Goal: Information Seeking & Learning: Learn about a topic

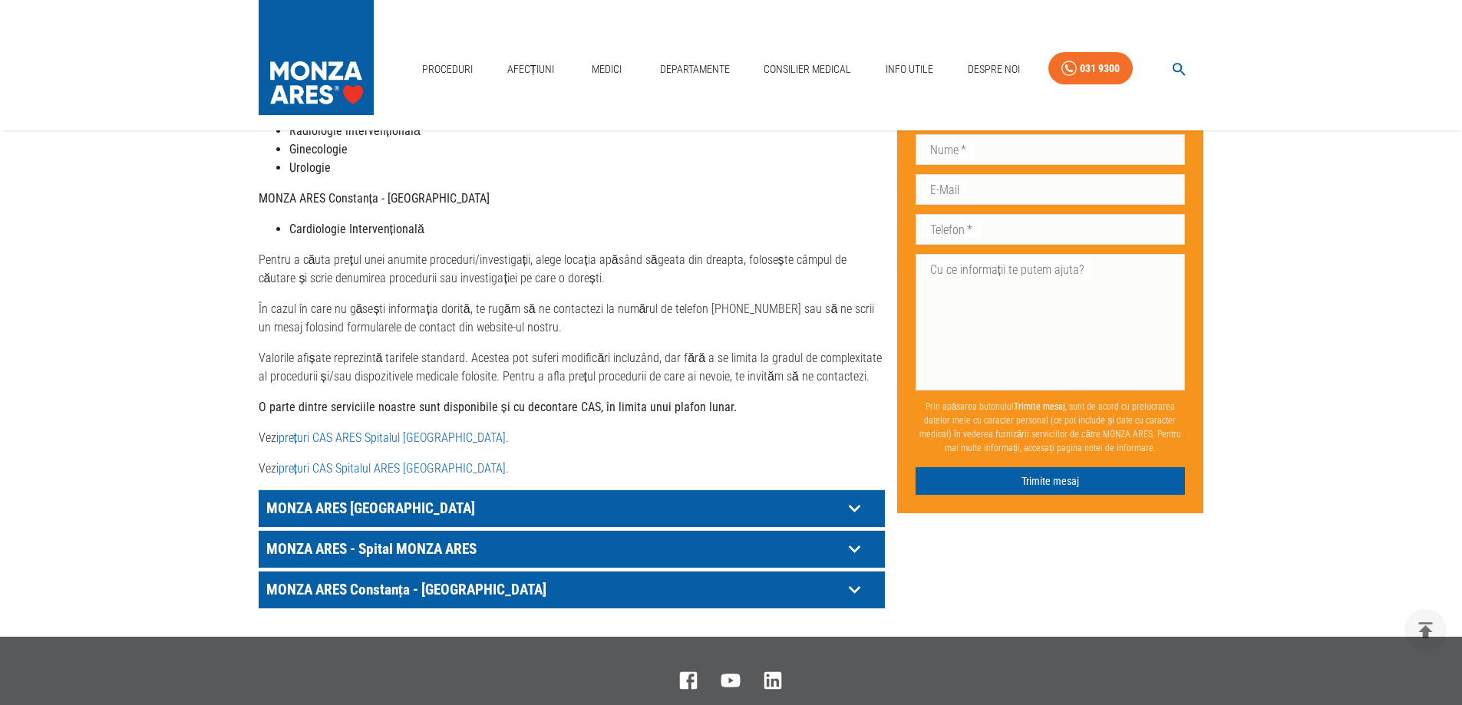
scroll to position [604, 0]
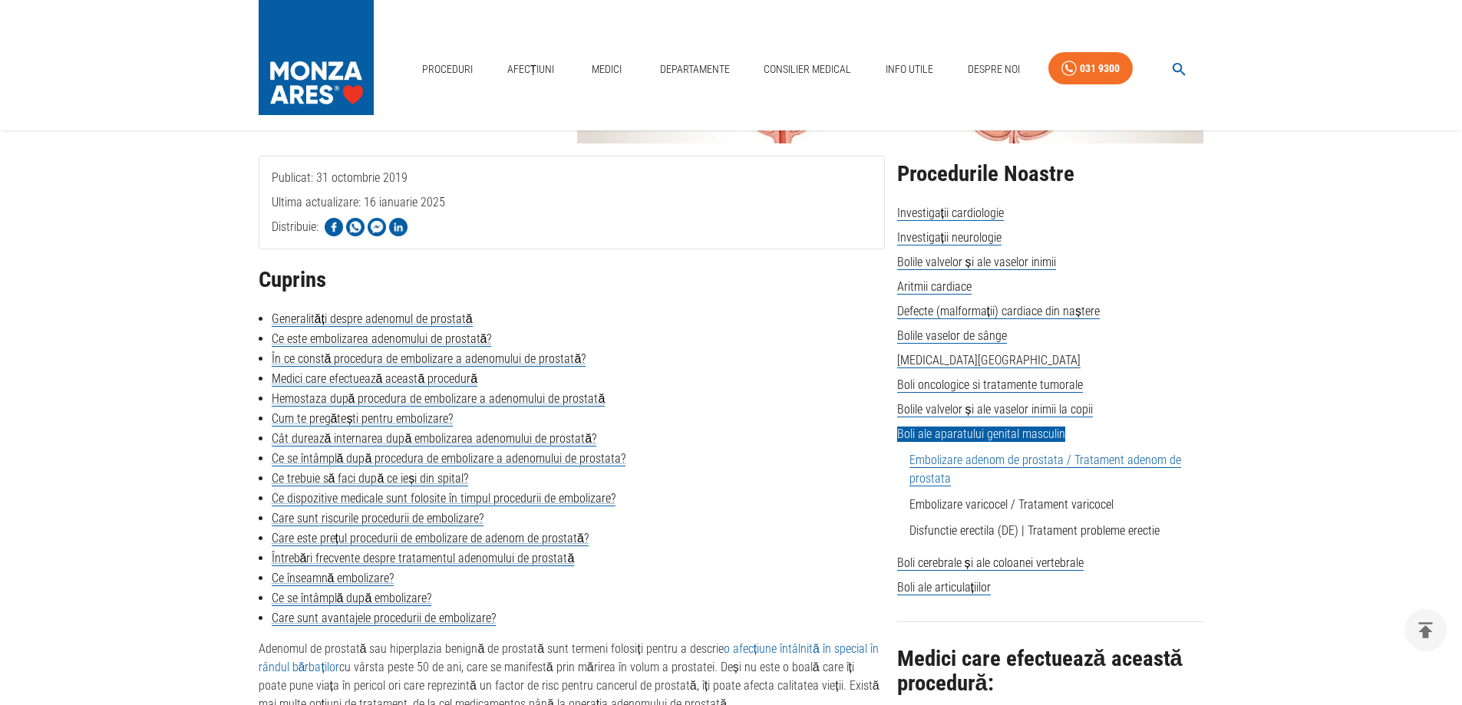
scroll to position [262, 0]
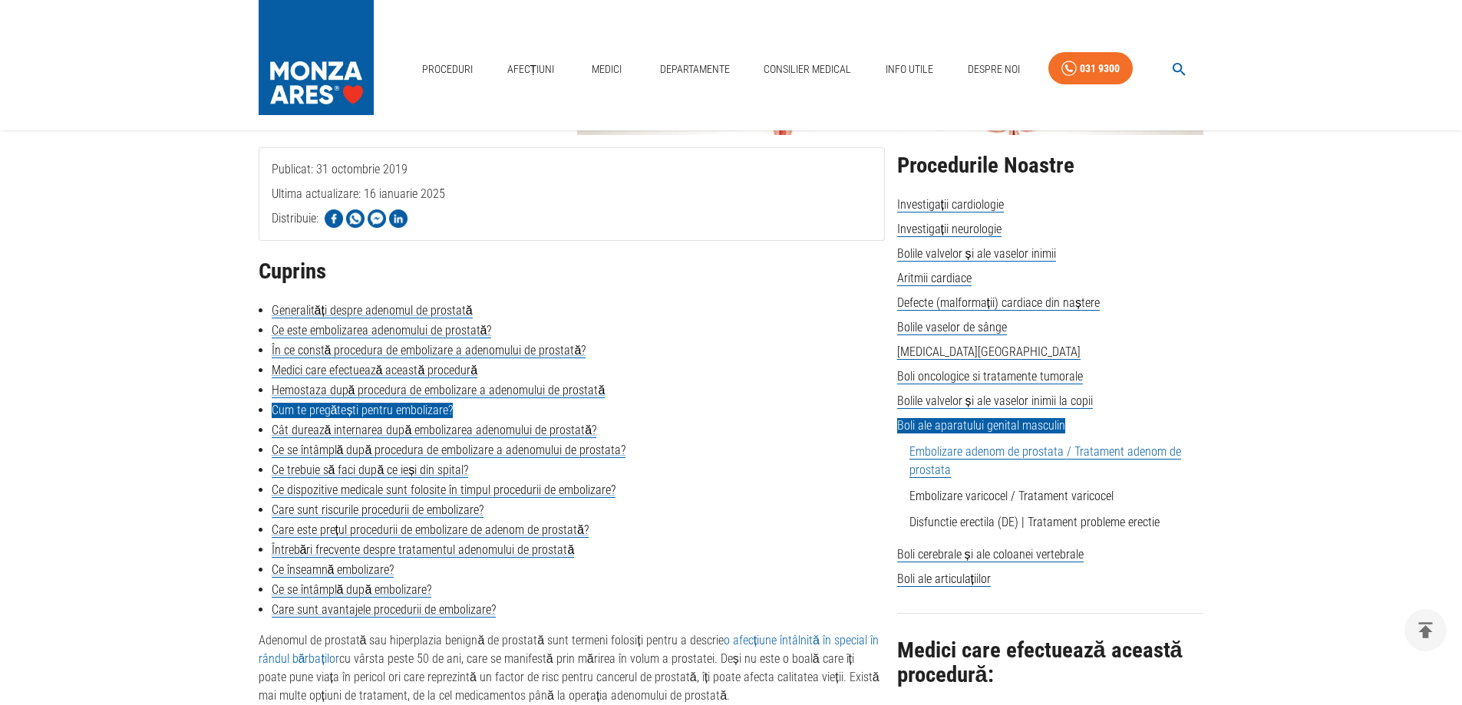
click at [394, 411] on link "Cum te pregătești pentru embolizare?" at bounding box center [363, 410] width 182 height 15
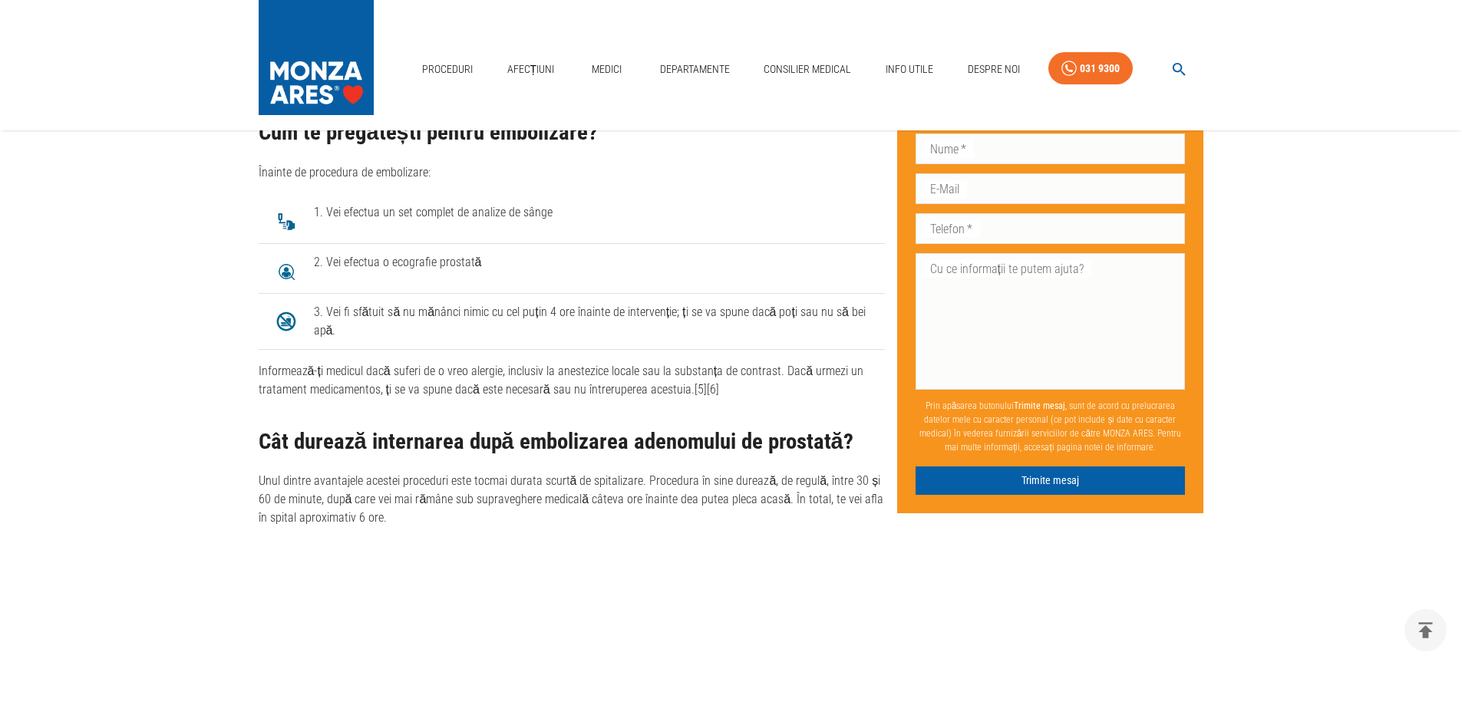
scroll to position [262, 0]
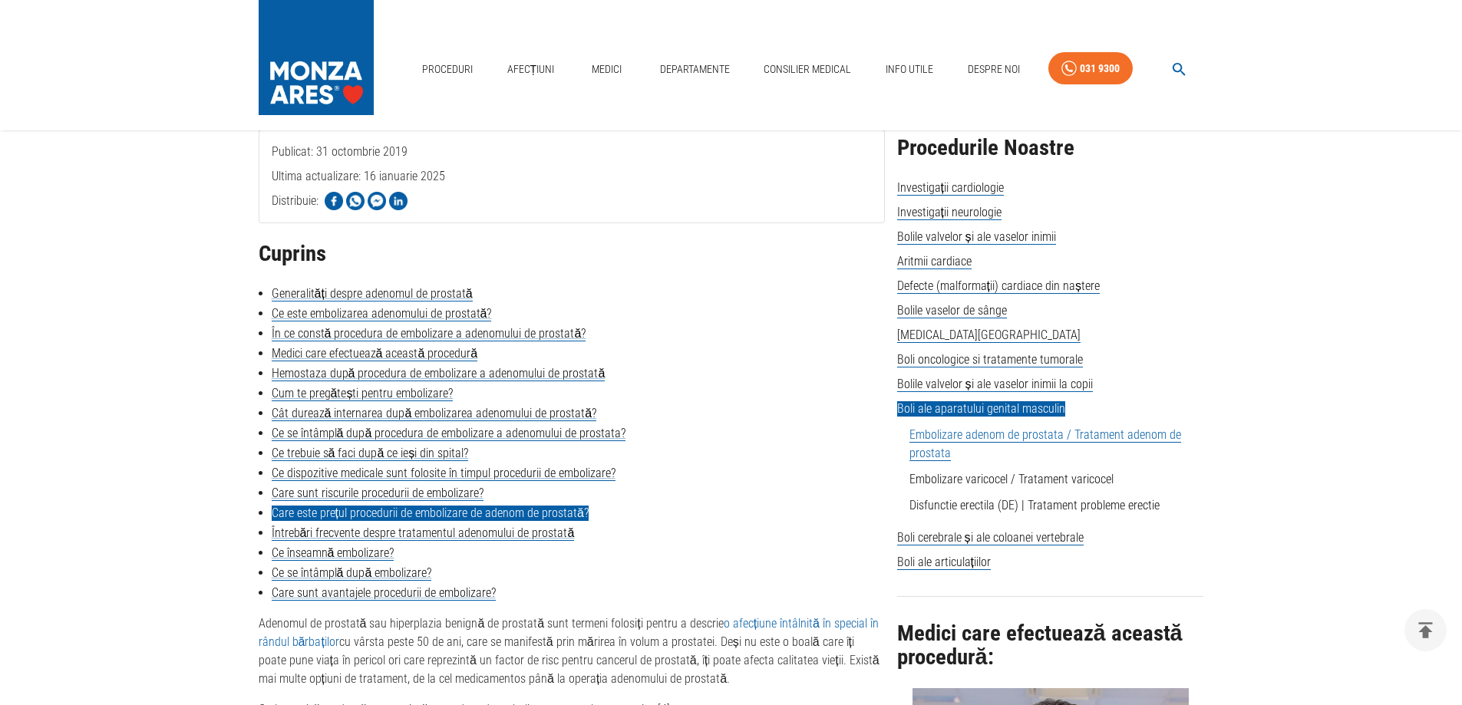
click at [384, 511] on link "Care este prețul procedurii de embolizare de adenom de prostată?" at bounding box center [430, 513] width 317 height 15
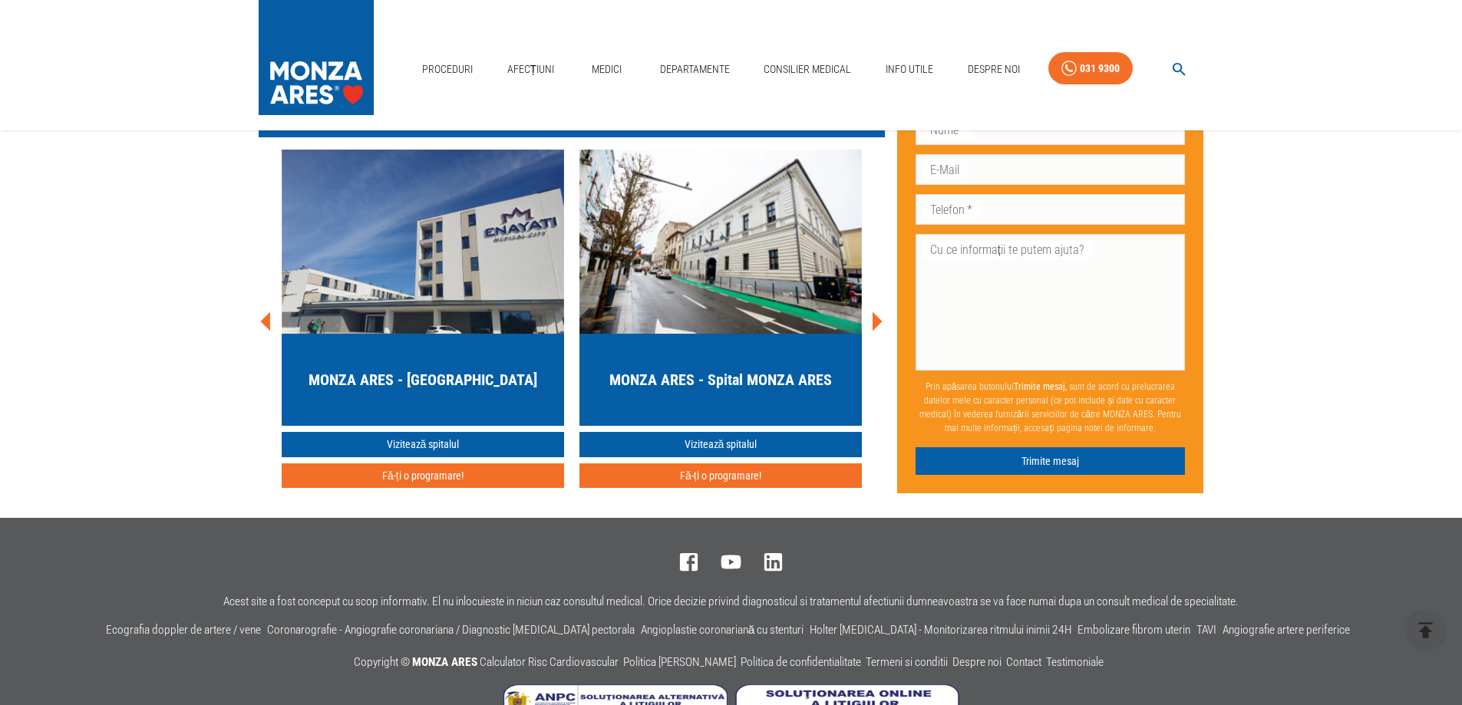
scroll to position [6260, 0]
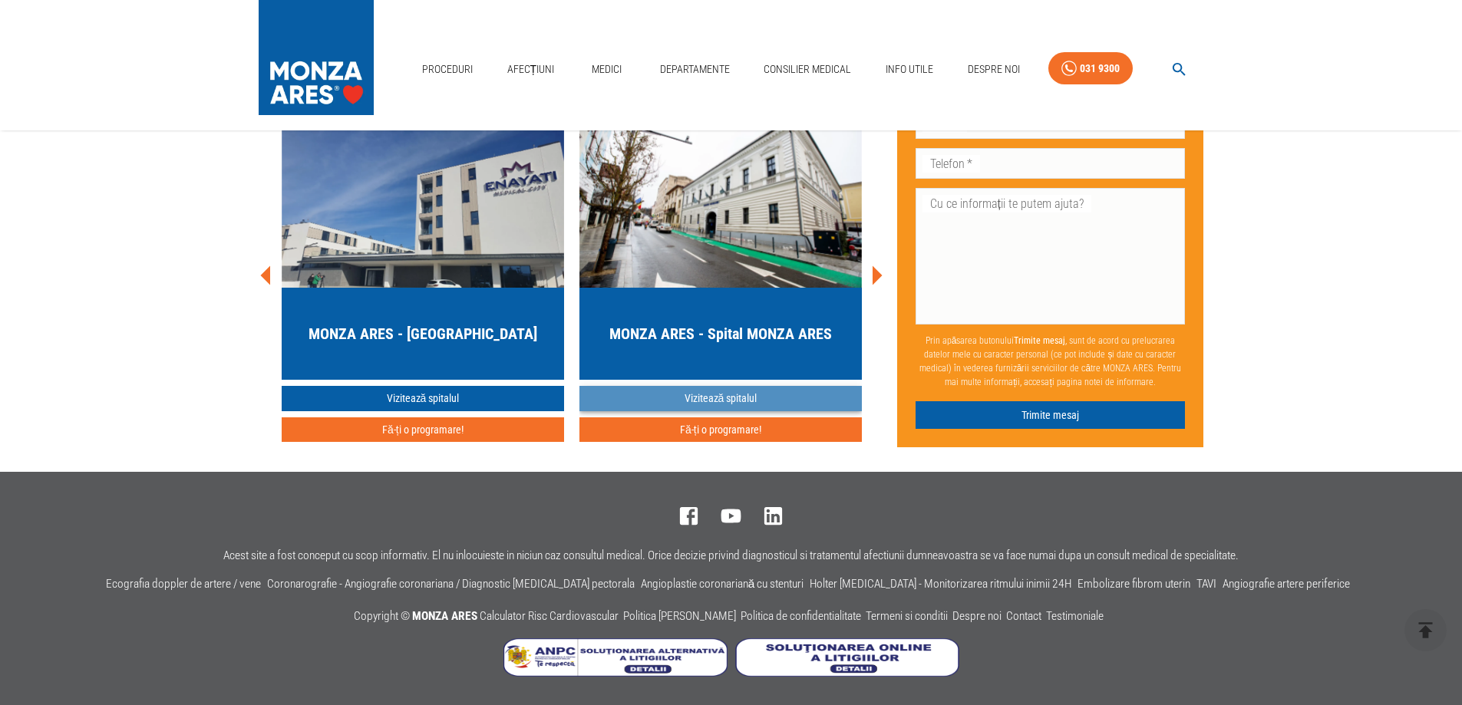
click at [708, 397] on link "Vizitează spitalul" at bounding box center [720, 398] width 282 height 25
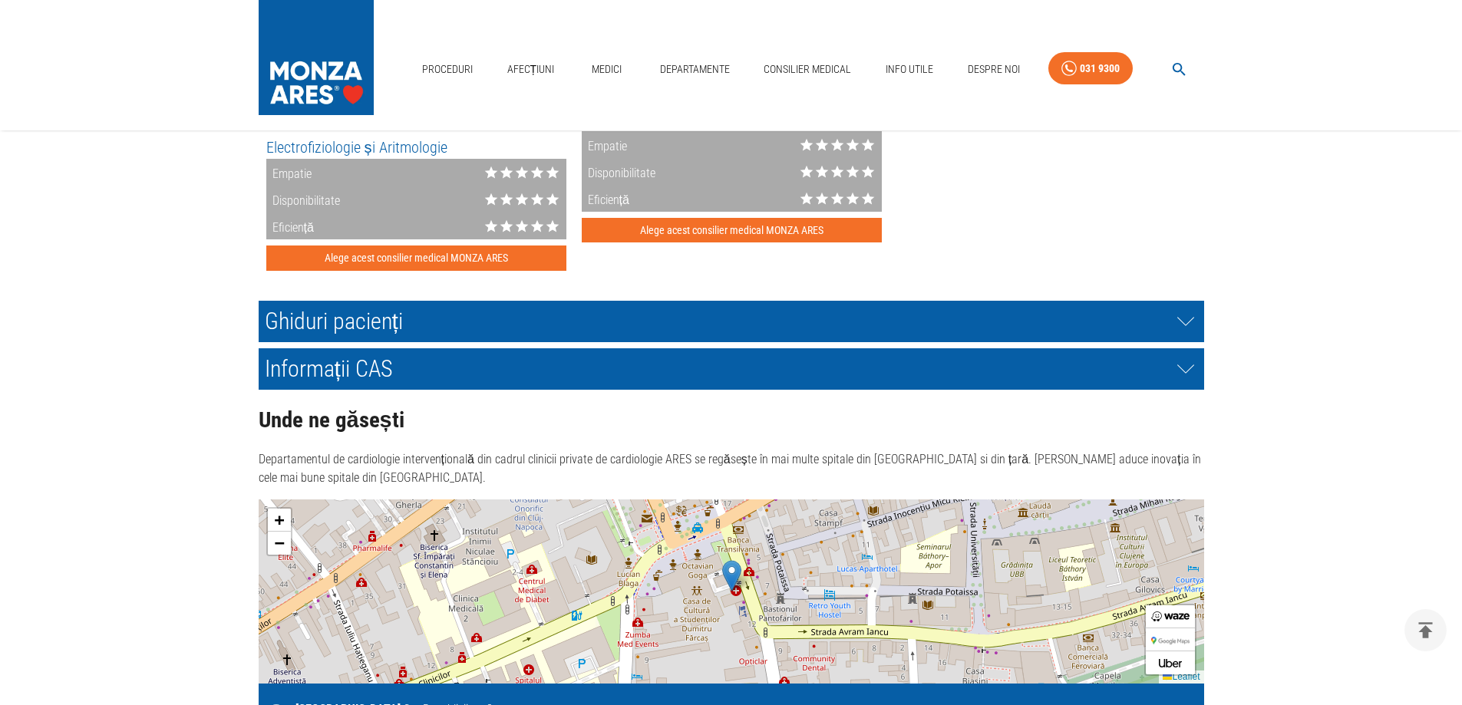
scroll to position [2912, 0]
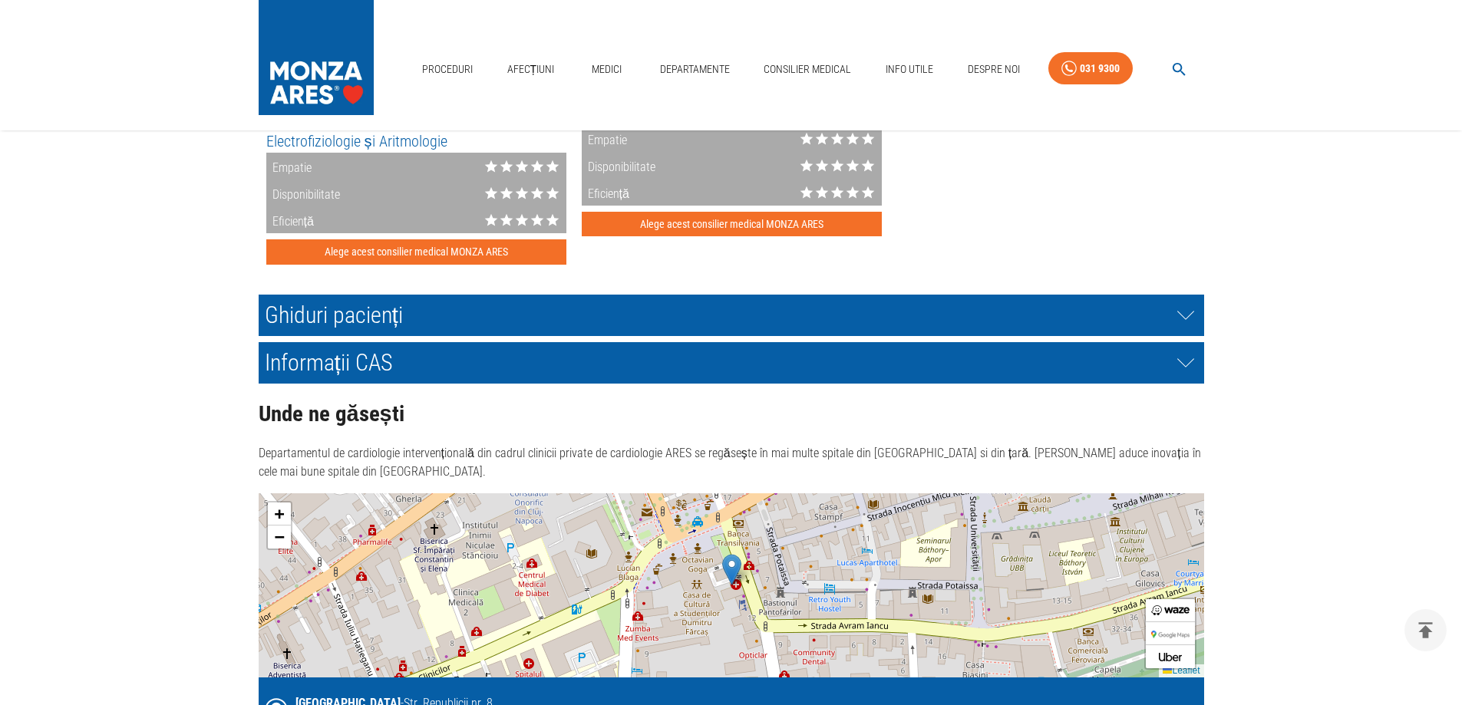
click at [318, 354] on h2 "Informații CAS" at bounding box center [731, 362] width 945 height 41
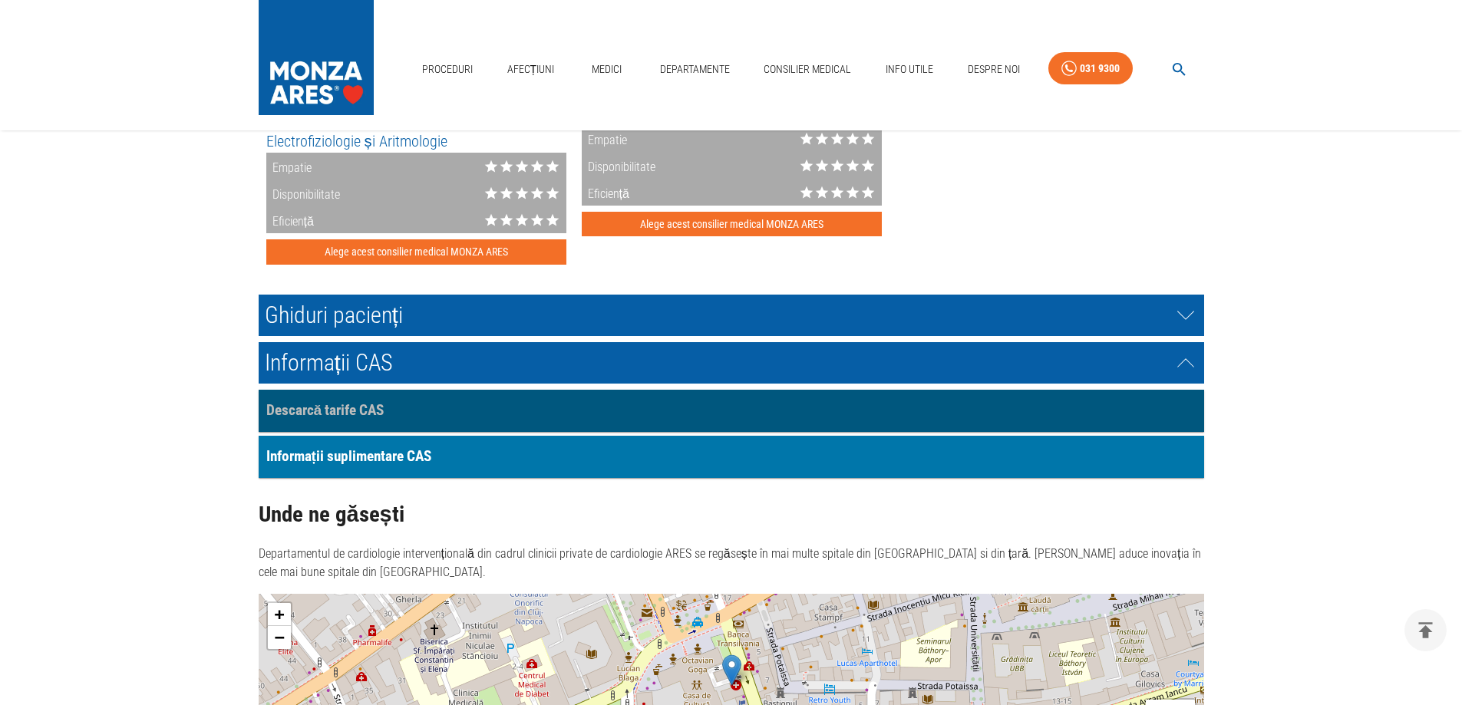
click at [325, 401] on p "Descarcă tarife CAS" at bounding box center [325, 411] width 118 height 22
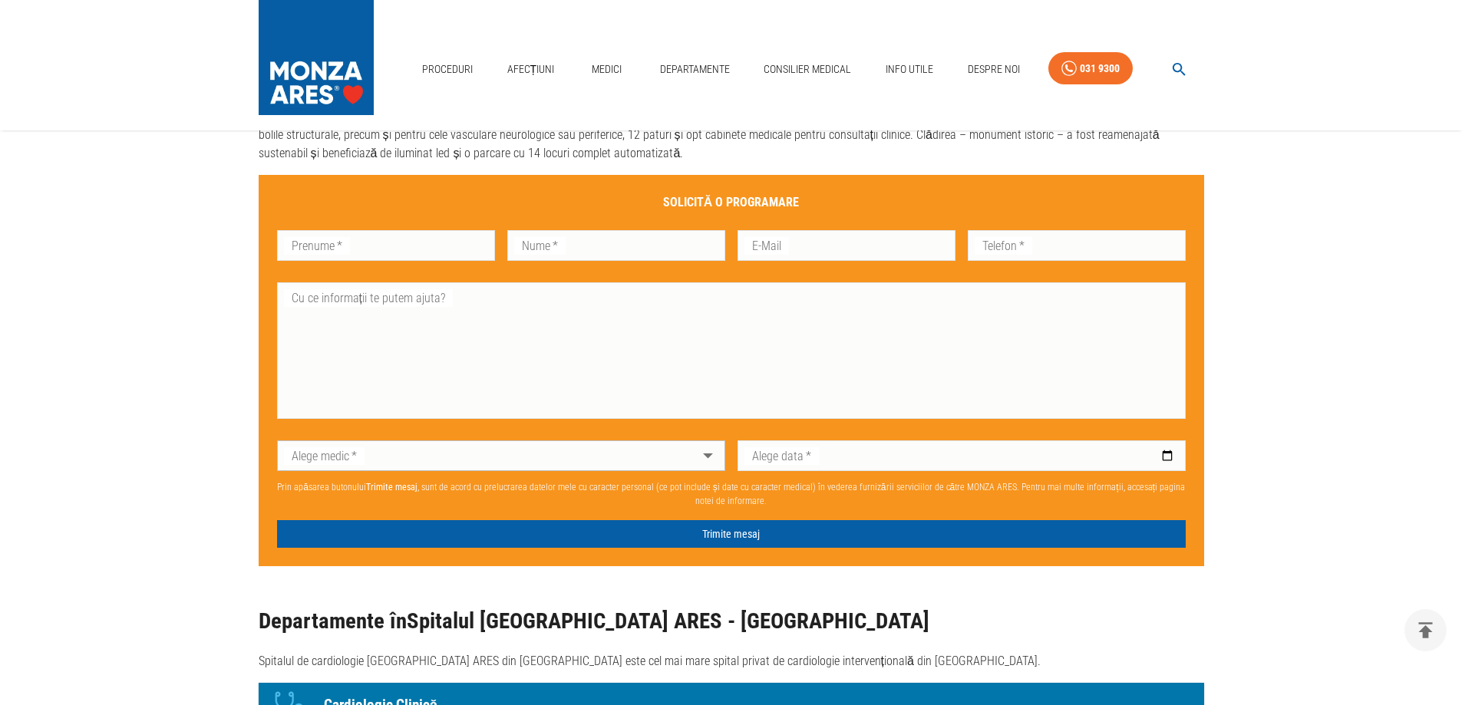
scroll to position [0, 0]
